Goal: Navigation & Orientation: Find specific page/section

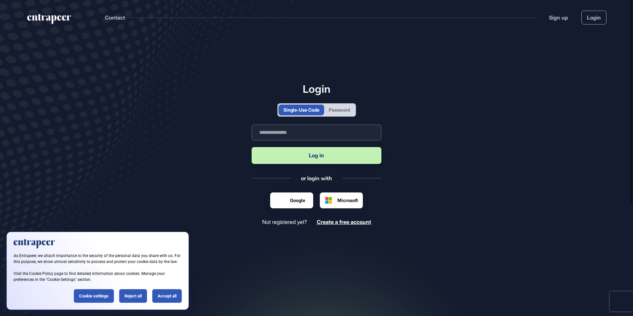
click at [311, 132] on input "text" at bounding box center [317, 133] width 130 height 16
type input "**********"
click at [318, 159] on button "Log in" at bounding box center [317, 155] width 130 height 17
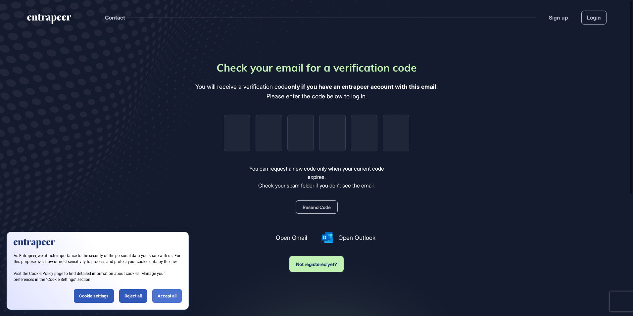
click at [169, 297] on div "Accept all" at bounding box center [166, 296] width 29 height 14
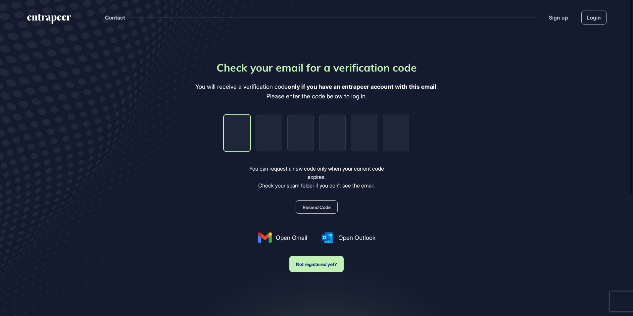
click at [244, 128] on input "tel" at bounding box center [237, 133] width 27 height 37
click at [579, 196] on main "Check your email for a verification code You will receive a verification code o…" at bounding box center [316, 195] width 633 height 320
click at [225, 144] on input "tel" at bounding box center [237, 133] width 27 height 37
paste input "*"
type input "*"
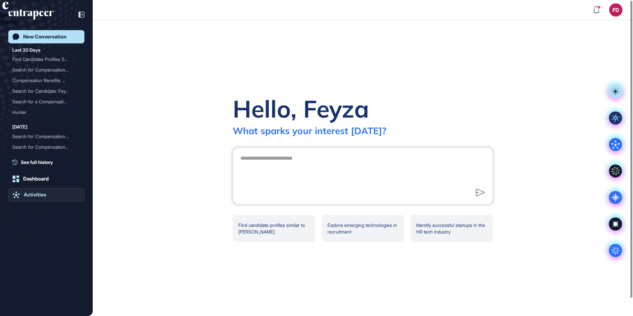
click at [41, 191] on link "Activities" at bounding box center [46, 194] width 76 height 13
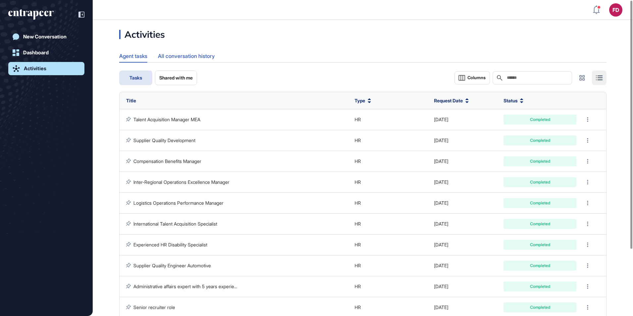
click at [169, 51] on div "All conversation history" at bounding box center [186, 56] width 57 height 13
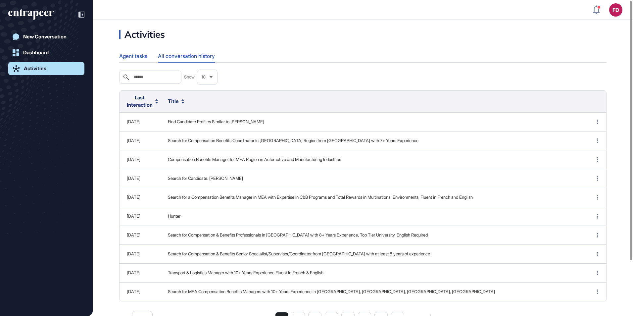
click at [144, 51] on div "Agent tasks" at bounding box center [133, 56] width 28 height 13
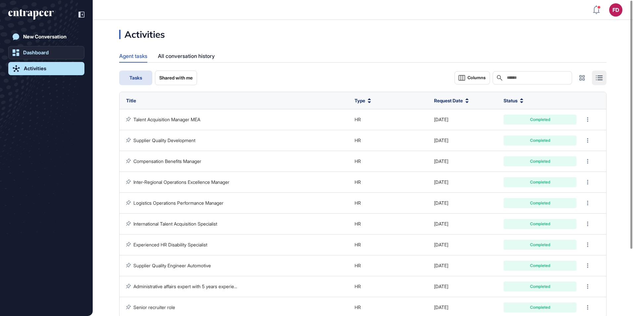
click at [43, 46] on link "Dashboard" at bounding box center [46, 52] width 76 height 13
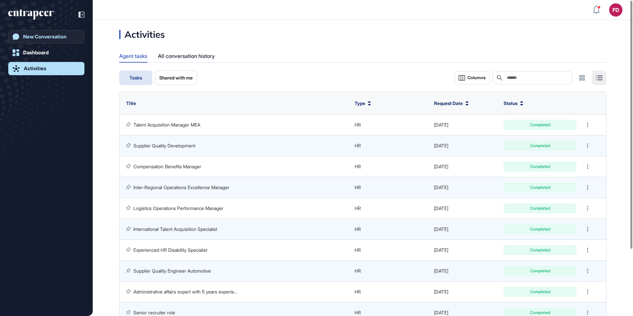
click at [53, 31] on link "New Conversation" at bounding box center [46, 36] width 76 height 13
